Goal: Task Accomplishment & Management: Use online tool/utility

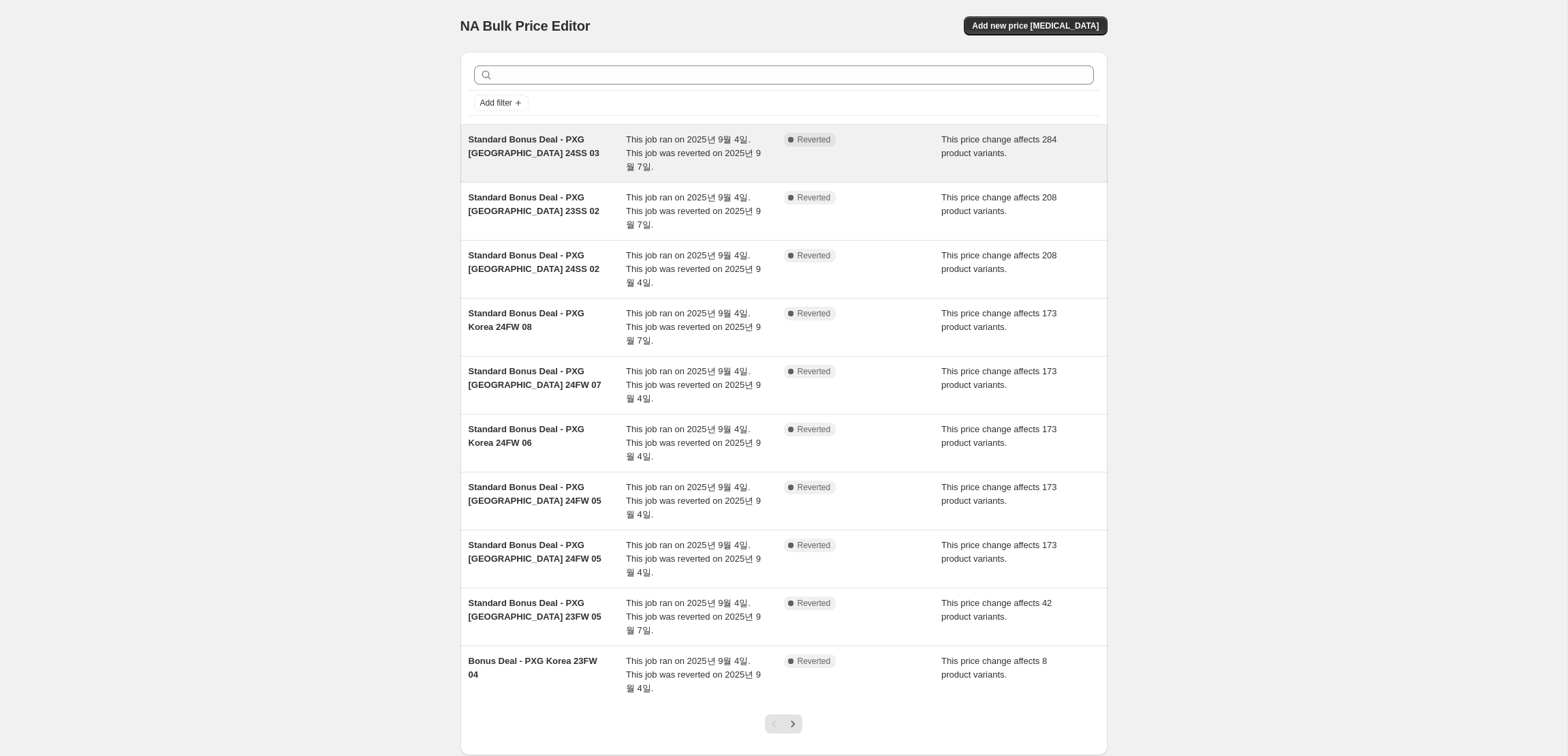
click at [554, 148] on div "Standard Bonus Deal - PXG [GEOGRAPHIC_DATA] 24SS 03" at bounding box center [547, 153] width 158 height 41
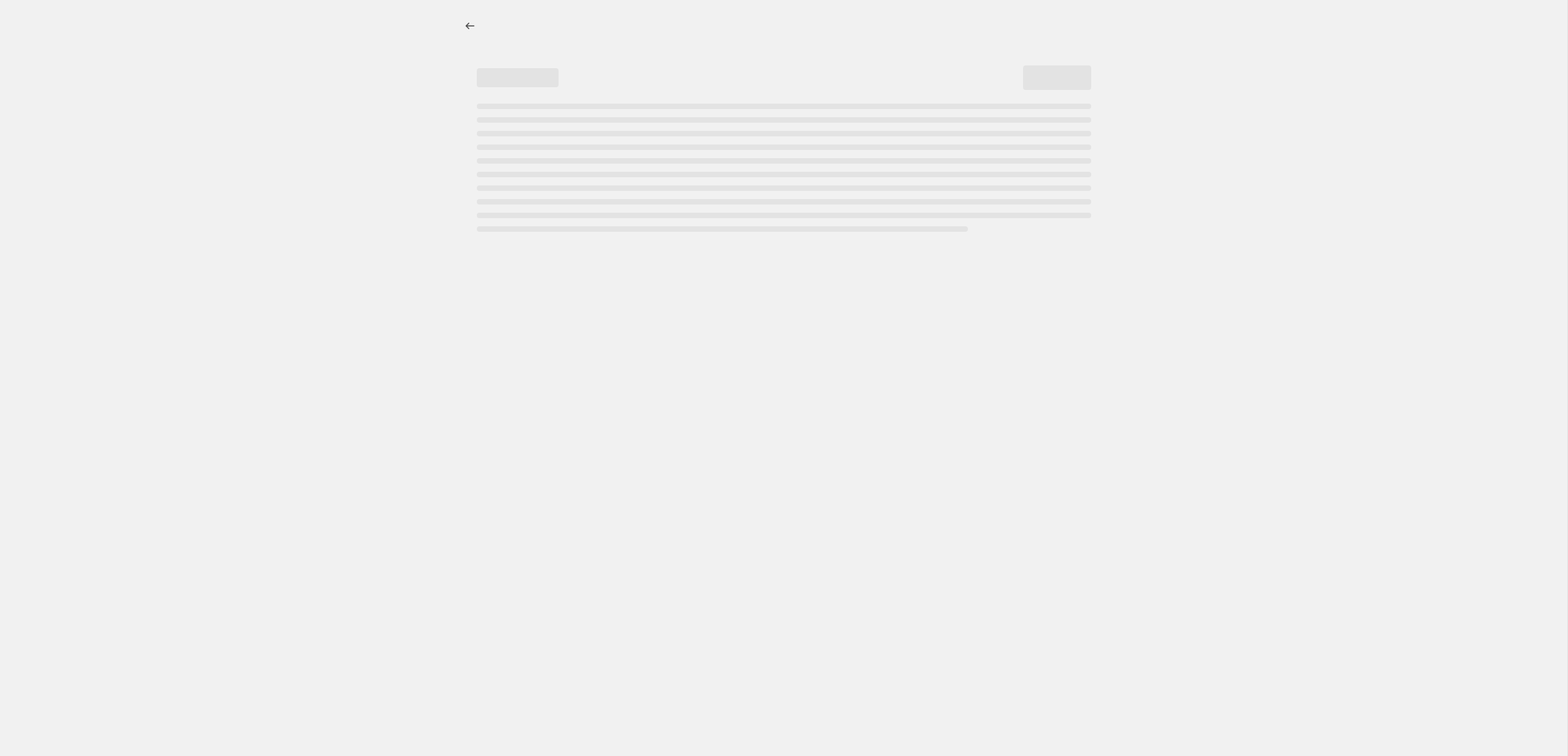
select select "ecap"
select select "remove"
select select "collection"
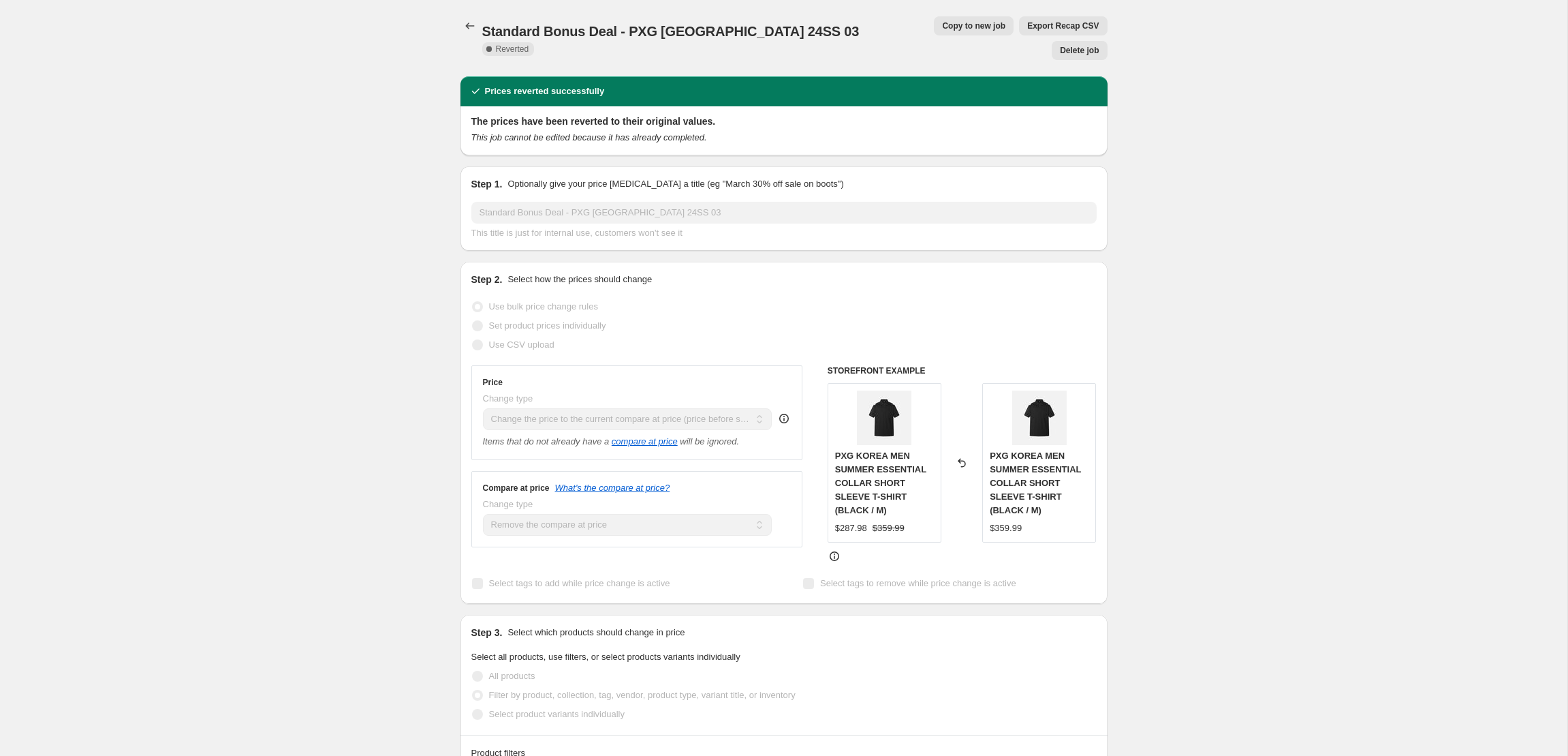
click at [942, 28] on span "Copy to new job" at bounding box center [974, 26] width 63 height 11
select select "ecap"
select select "remove"
select select "collection"
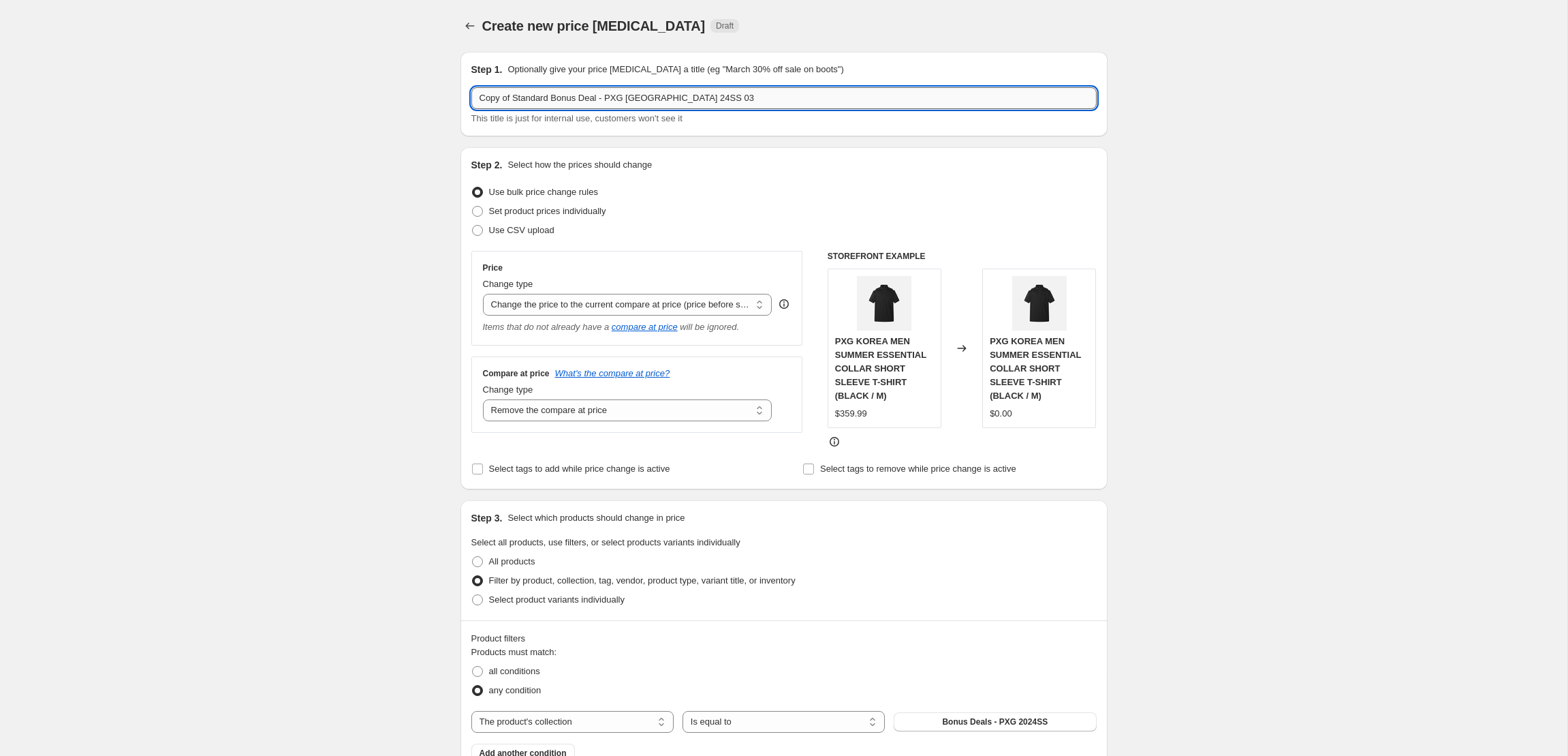
click at [513, 99] on input "Copy of Standard Bonus Deal - PXG [GEOGRAPHIC_DATA] 24SS 03" at bounding box center [784, 98] width 626 height 22
drag, startPoint x: 513, startPoint y: 99, endPoint x: 452, endPoint y: 99, distance: 61.0
click at [452, 99] on div "Step 1. Optionally give your price [MEDICAL_DATA] a title (eg "March 30% off sa…" at bounding box center [779, 679] width 658 height 1278
drag, startPoint x: 668, startPoint y: 100, endPoint x: 576, endPoint y: 103, distance: 92.0
click at [576, 103] on input "Standard Bonus Deal - PXG [GEOGRAPHIC_DATA] 24SS 03" at bounding box center [784, 98] width 626 height 22
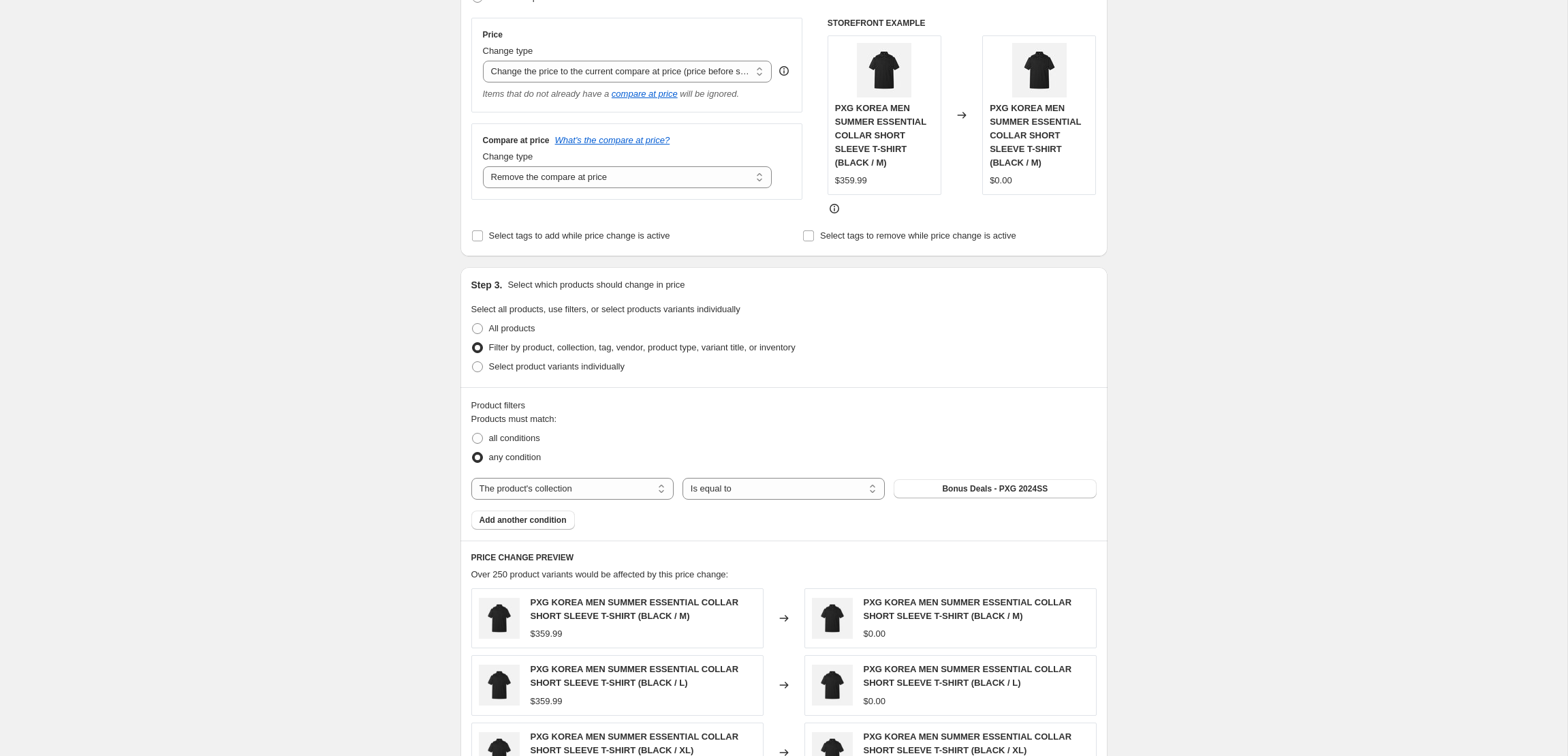
scroll to position [239, 0]
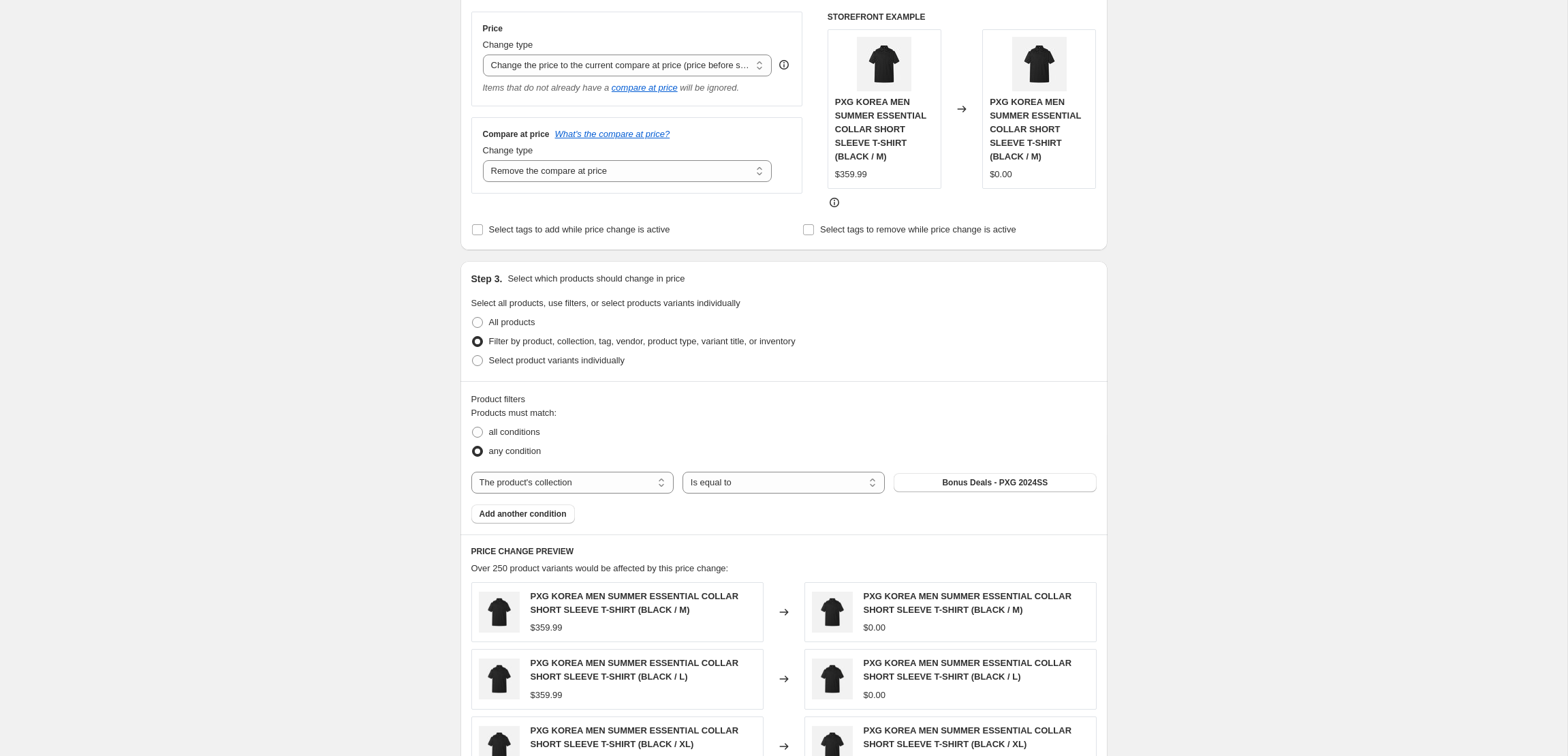
type input "Standard Bonus Deal - ANEW ALL SEASON"
click at [964, 486] on span "Bonus Deals - PXG 2024SS" at bounding box center [995, 482] width 106 height 11
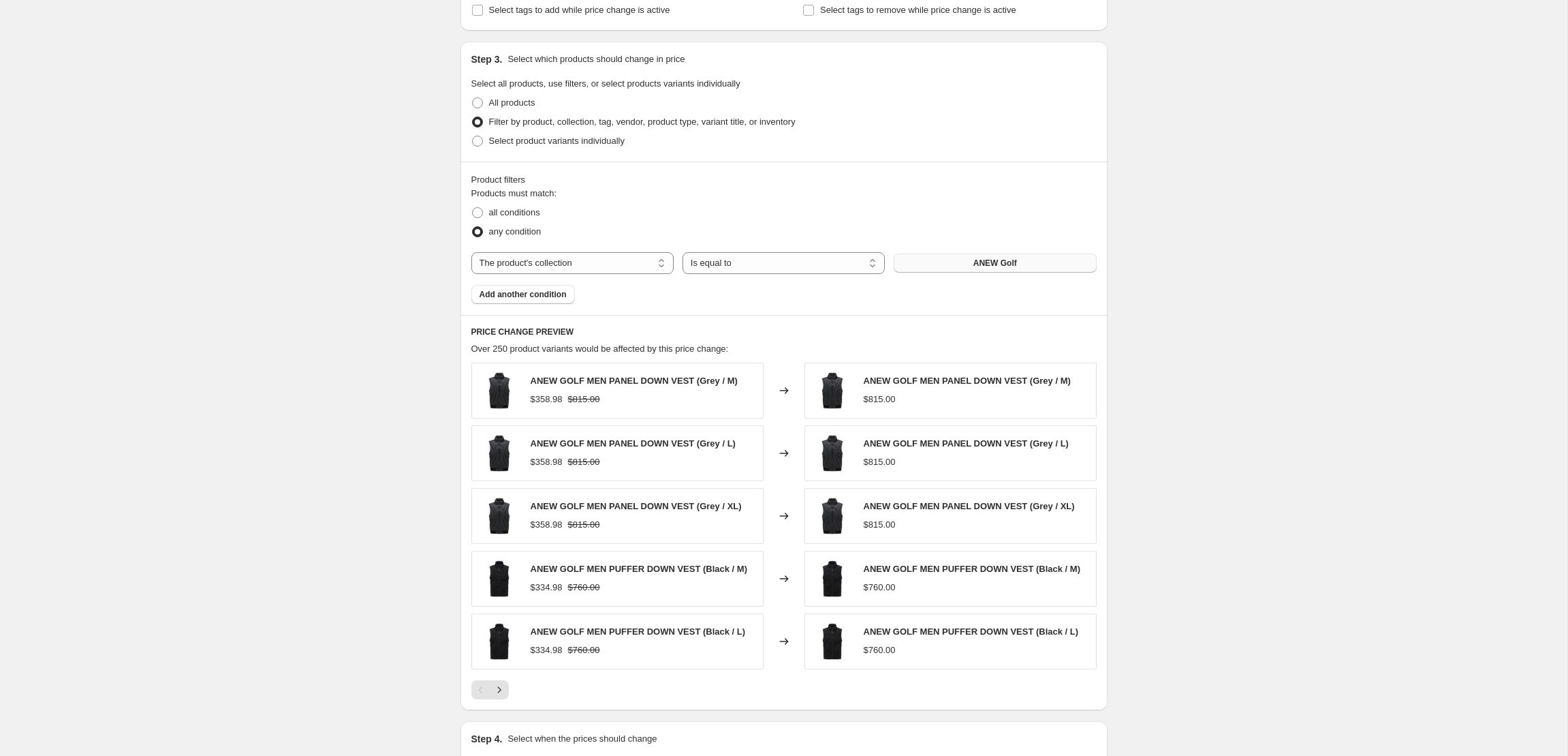
scroll to position [608, 0]
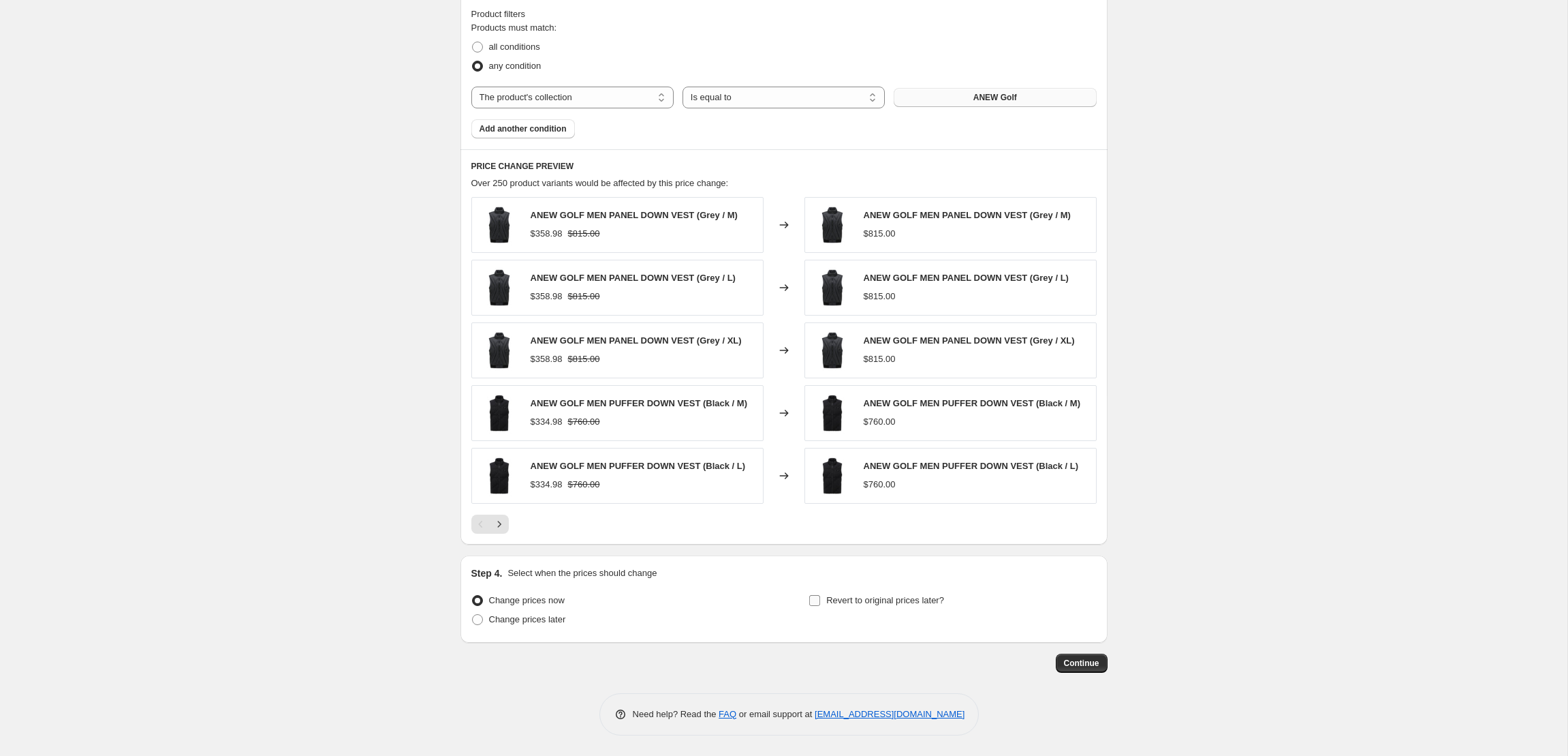
click at [813, 599] on input "Revert to original prices later?" at bounding box center [814, 600] width 11 height 11
checkbox input "true"
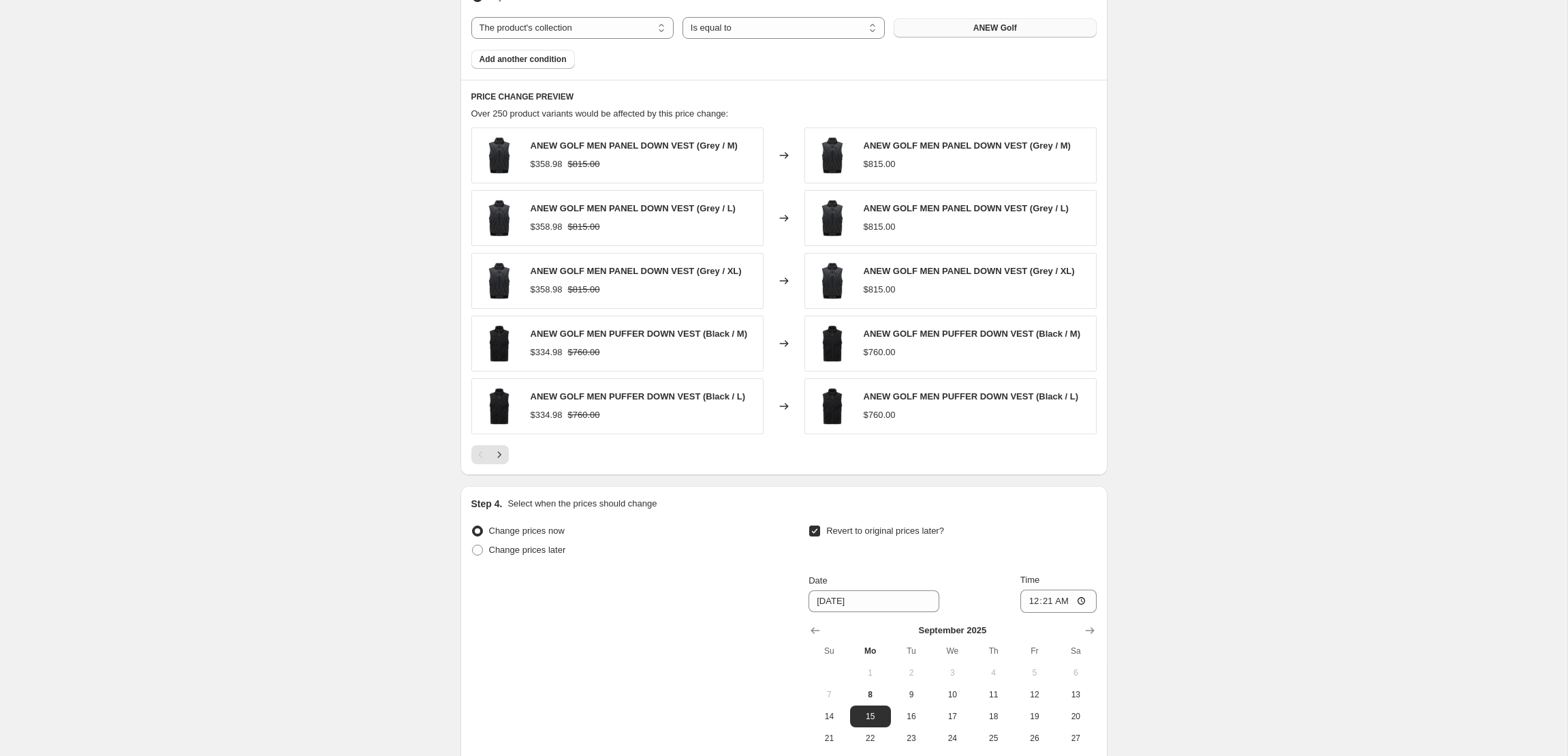
scroll to position [842, 0]
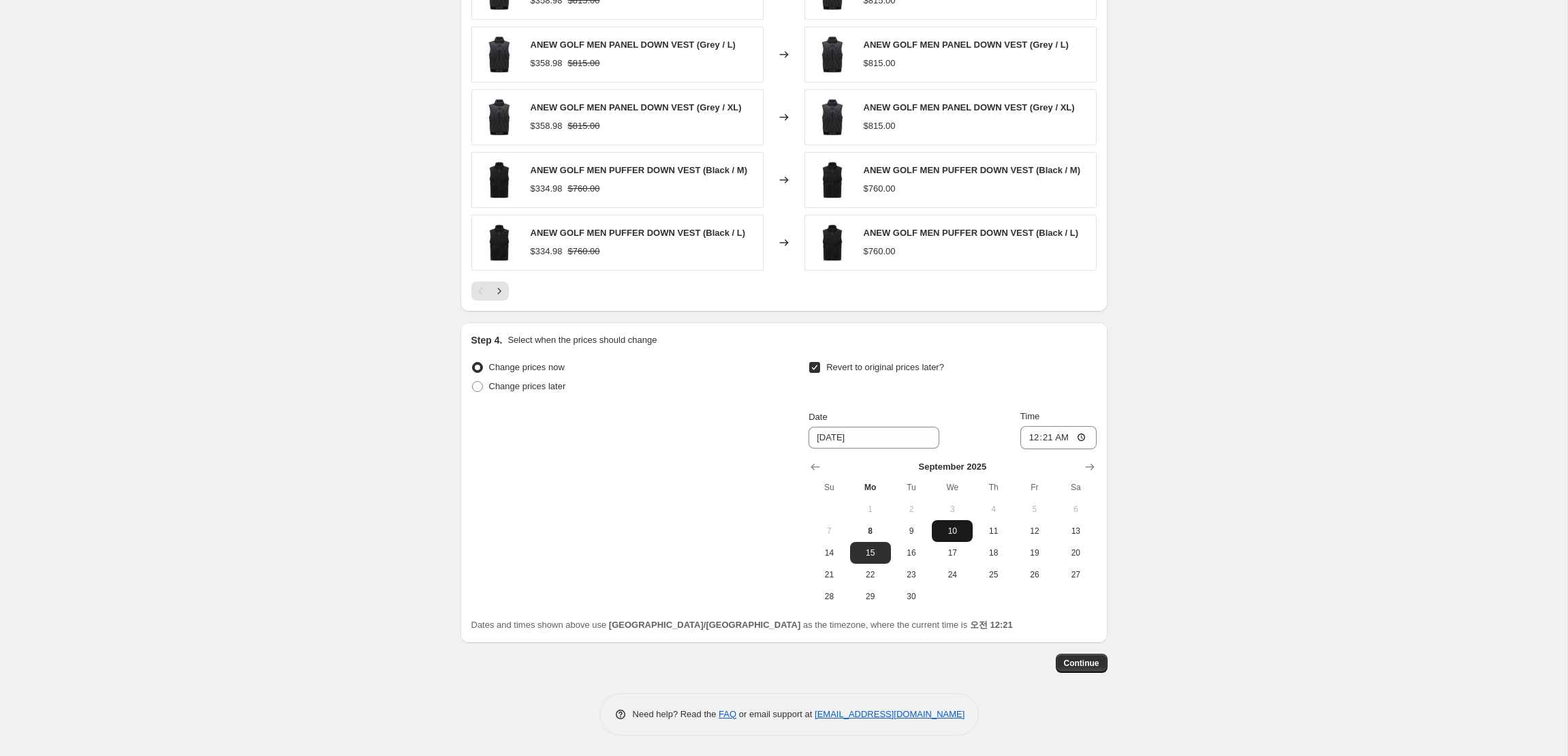
click at [955, 537] on button "10" at bounding box center [951, 531] width 41 height 22
type input "[DATE]"
click at [1083, 435] on input "00:21" at bounding box center [1059, 438] width 77 height 23
type input "23:59"
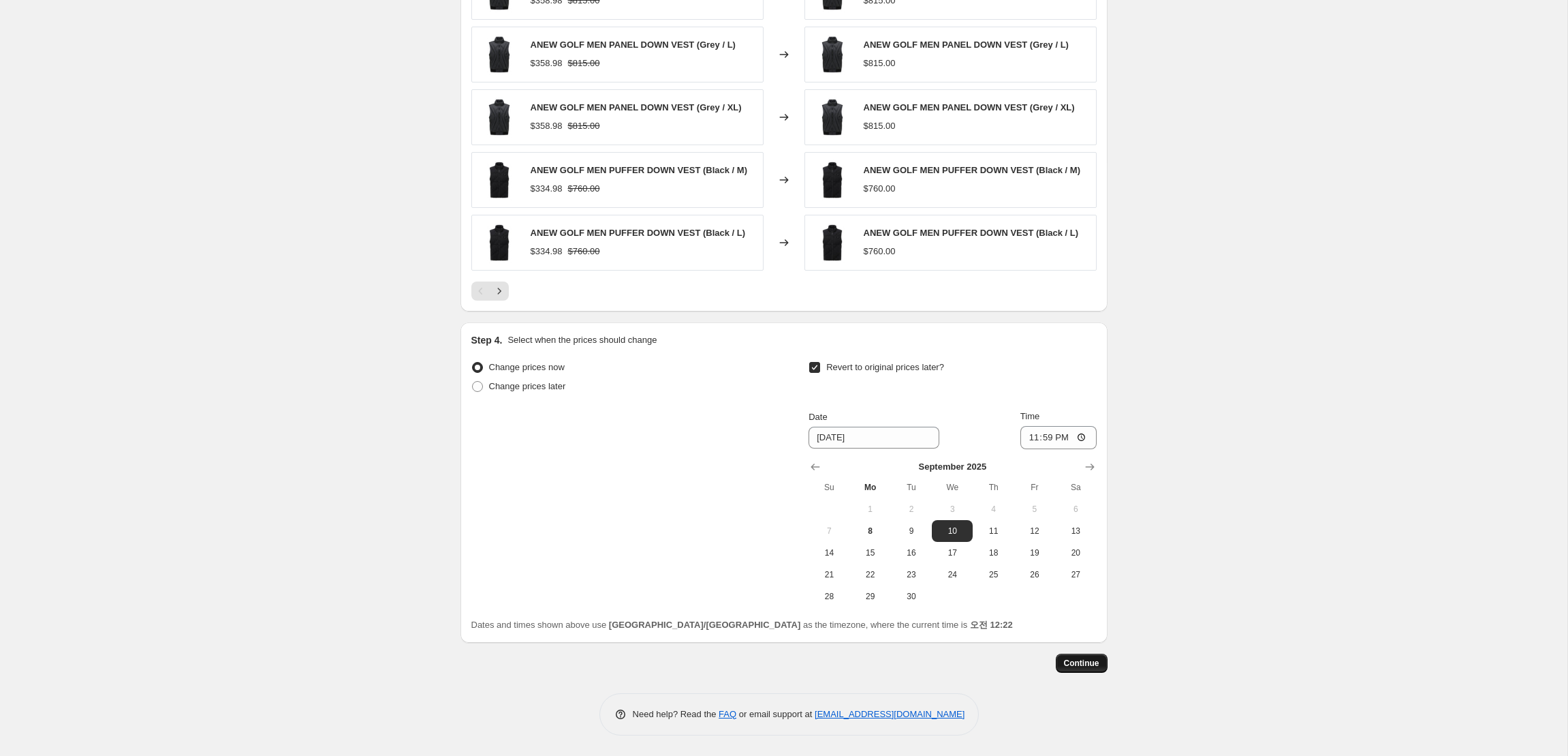
click at [1093, 663] on span "Continue" at bounding box center [1081, 663] width 36 height 11
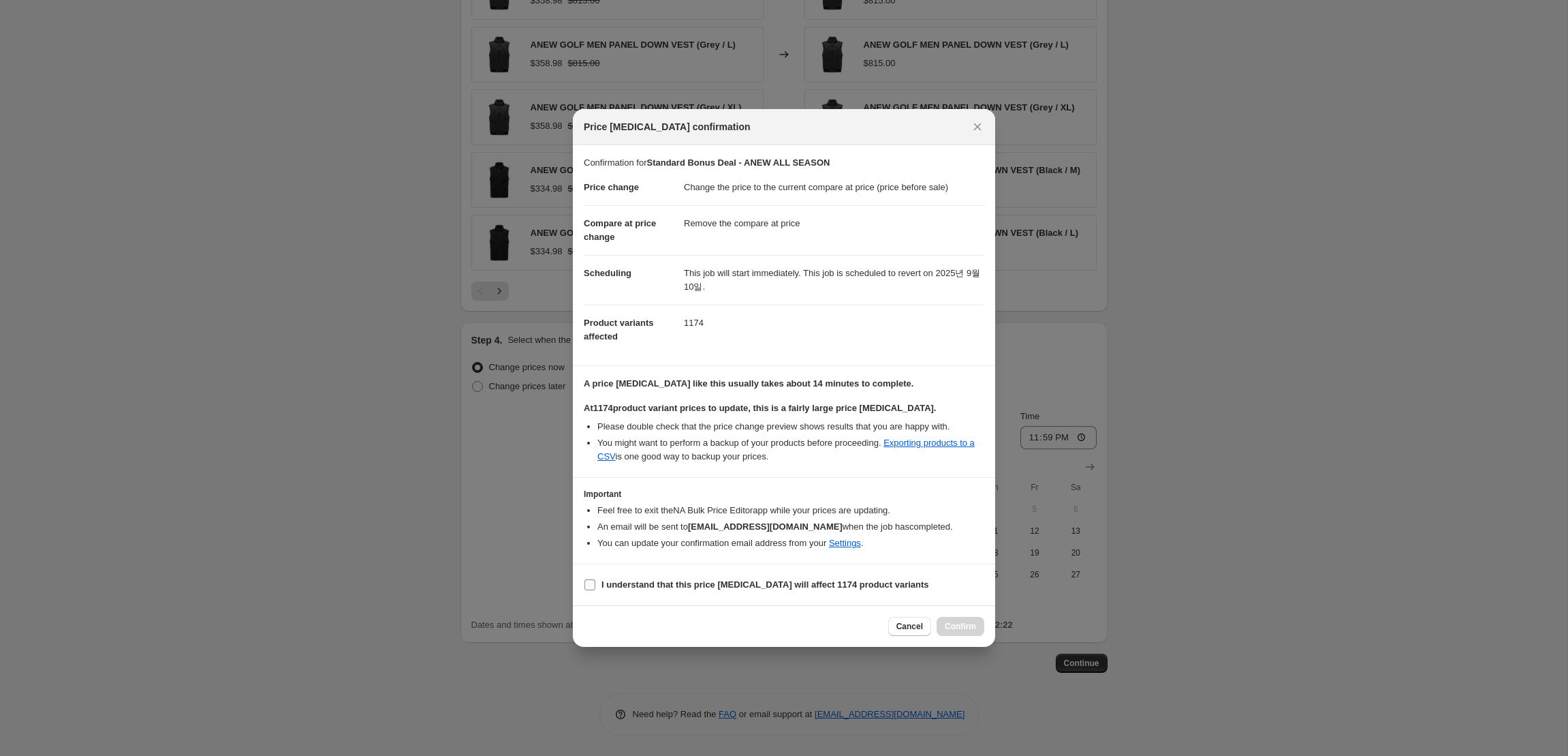
click at [590, 581] on input "I understand that this price [MEDICAL_DATA] will affect 1174 product variants" at bounding box center [589, 584] width 11 height 11
checkbox input "true"
click at [954, 622] on span "Confirm" at bounding box center [961, 626] width 32 height 11
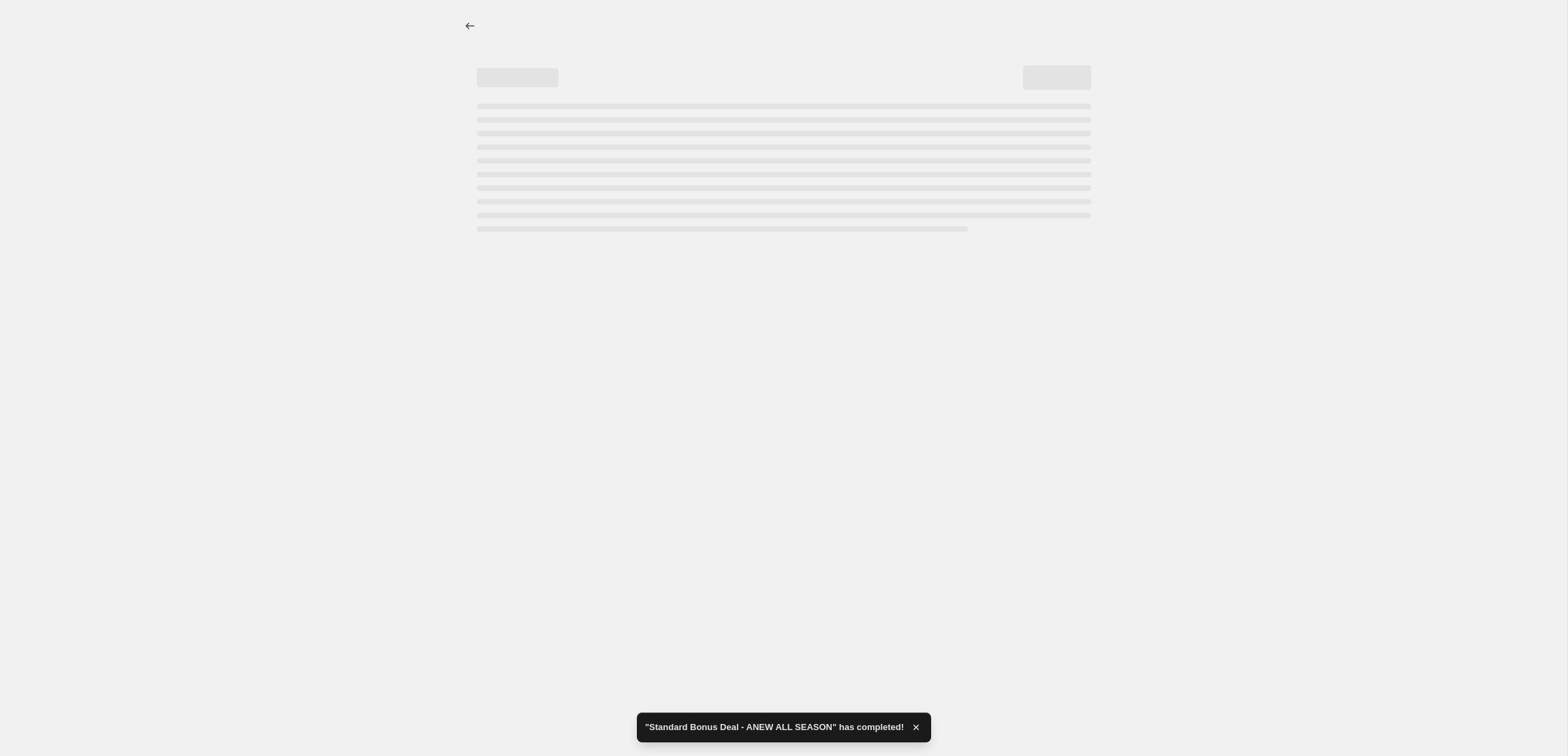
select select "ecap"
select select "remove"
select select "collection"
